Goal: Task Accomplishment & Management: Manage account settings

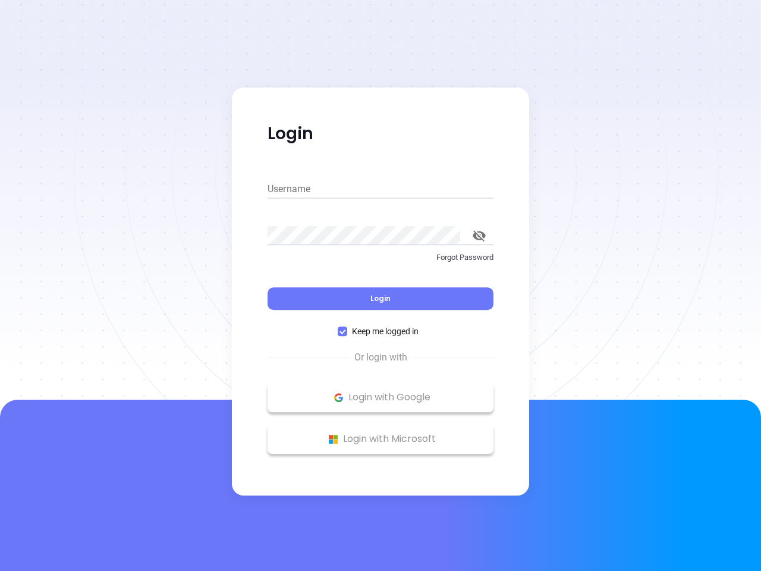
click at [381, 285] on div "Login" at bounding box center [381, 291] width 226 height 37
click at [381, 189] on input "Username" at bounding box center [381, 189] width 226 height 19
click at [479, 236] on icon "toggle password visibility" at bounding box center [479, 235] width 13 height 11
click at [381, 299] on span "Login" at bounding box center [381, 298] width 20 height 10
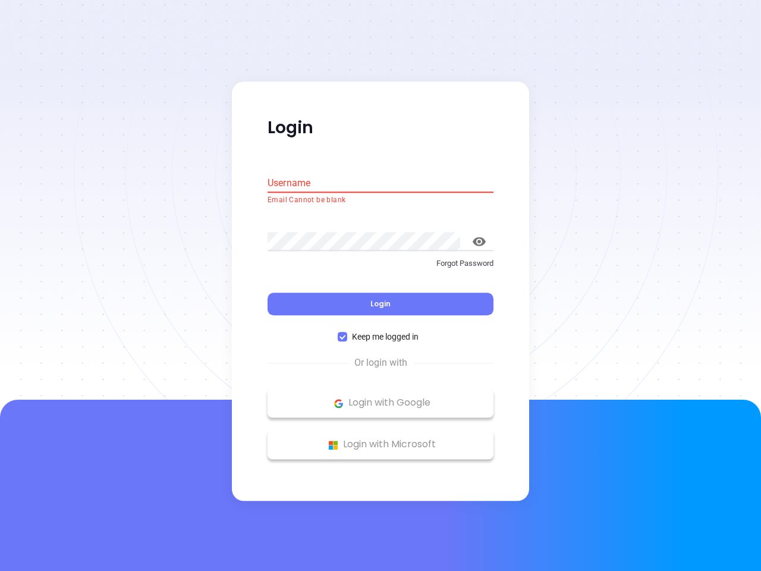
click at [381, 331] on span "Keep me logged in" at bounding box center [385, 337] width 76 height 13
click at [347, 332] on input "Keep me logged in" at bounding box center [343, 337] width 10 height 10
checkbox input "false"
click at [381, 397] on p "Login with Google" at bounding box center [381, 403] width 214 height 18
click at [381, 439] on p "Login with Microsoft" at bounding box center [381, 445] width 214 height 18
